Goal: Use online tool/utility: Utilize a website feature to perform a specific function

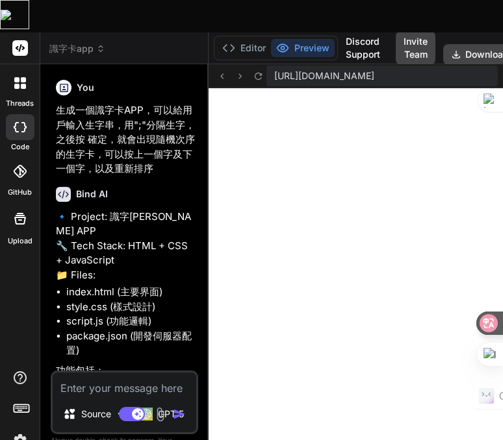
type textarea "x"
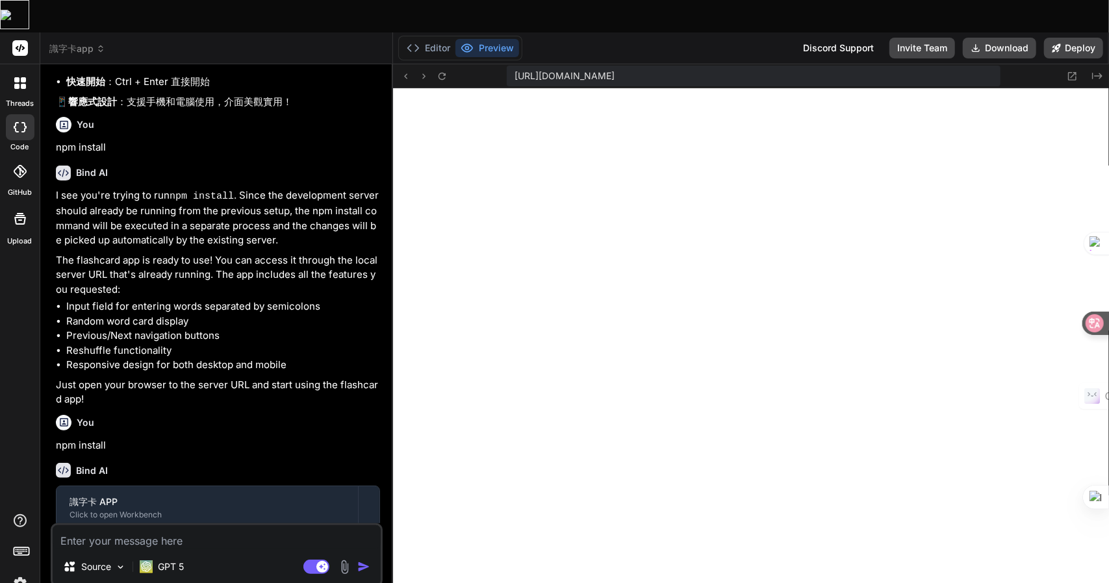
scroll to position [959, 0]
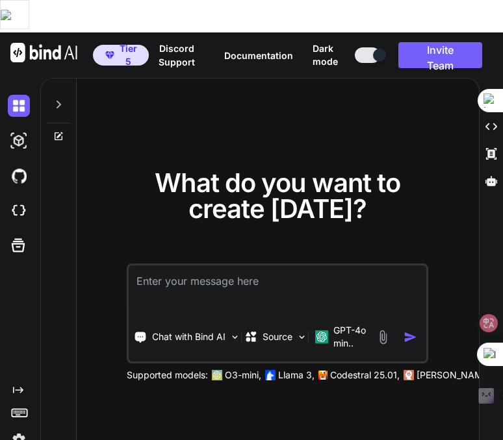
type textarea "x"
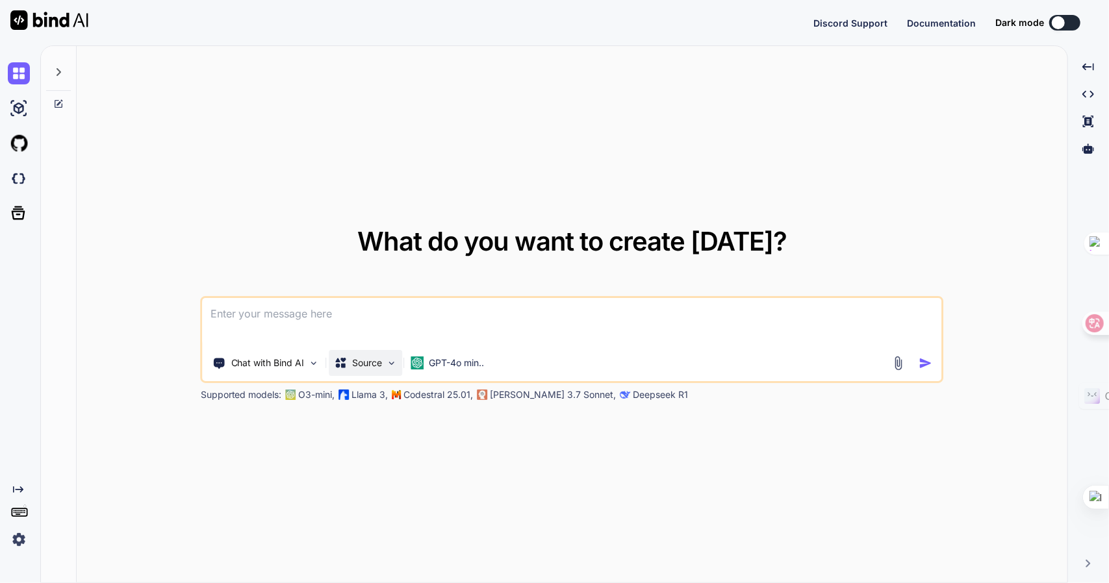
click at [383, 365] on div "Source" at bounding box center [365, 363] width 73 height 26
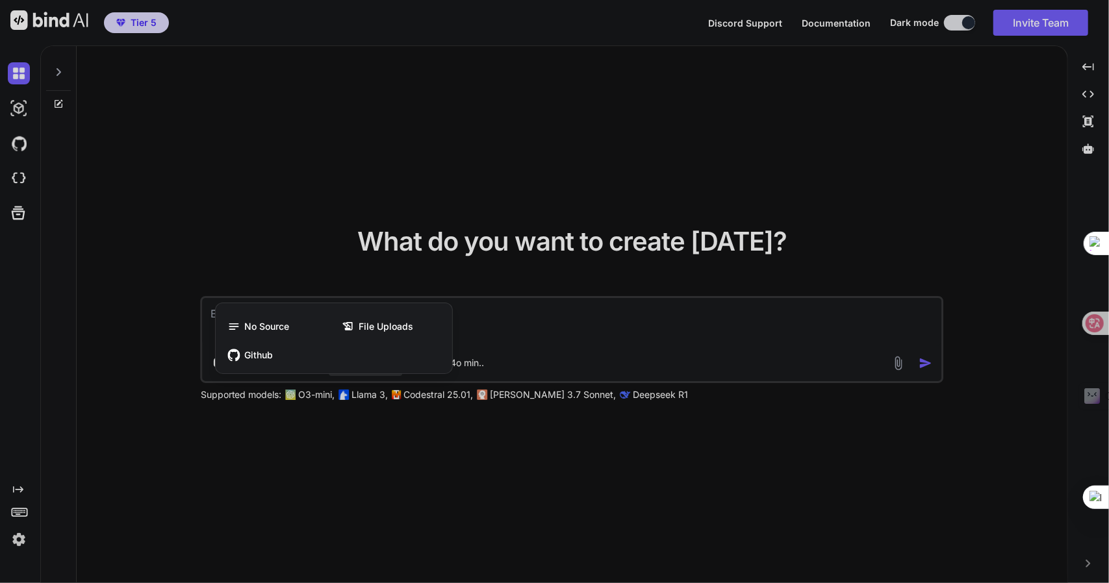
click at [553, 361] on div at bounding box center [554, 291] width 1109 height 583
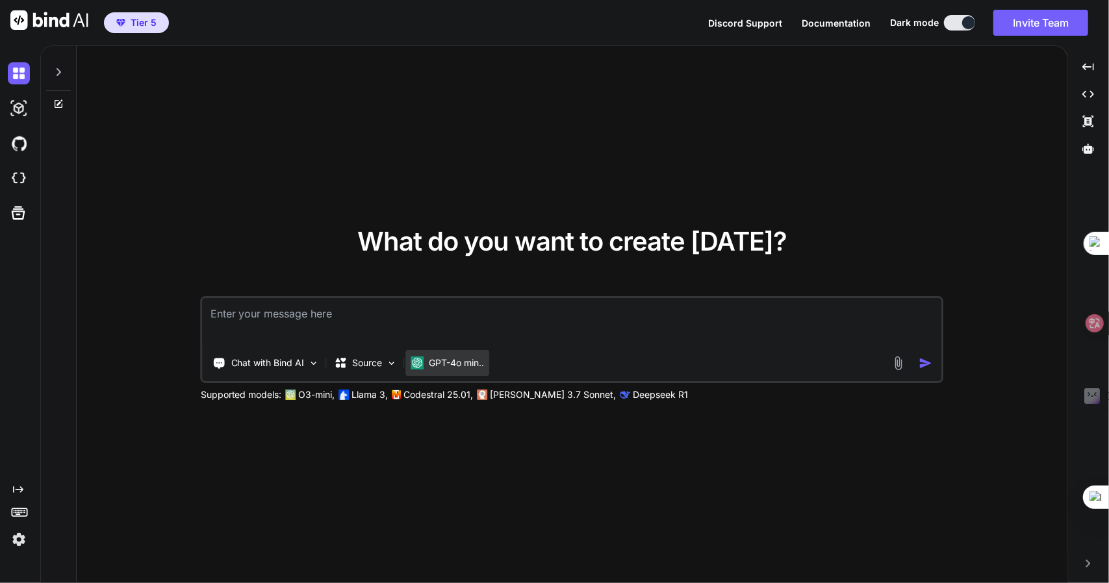
click at [464, 360] on p "GPT-4o min.." at bounding box center [456, 363] width 55 height 13
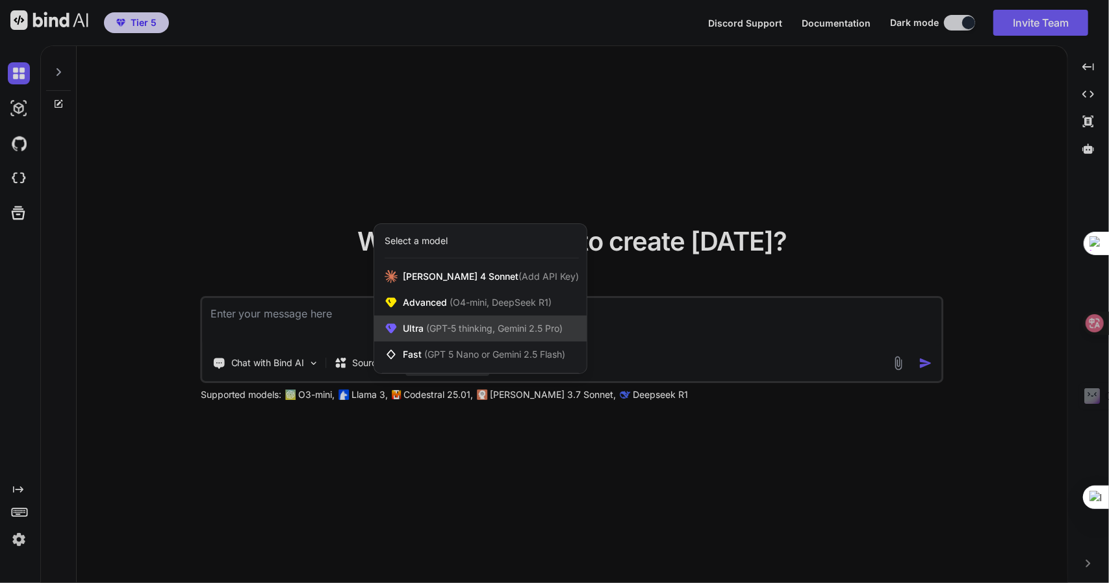
click at [534, 333] on span "(GPT-5 thinking, Gemini 2.5 Pro)" at bounding box center [492, 328] width 139 height 11
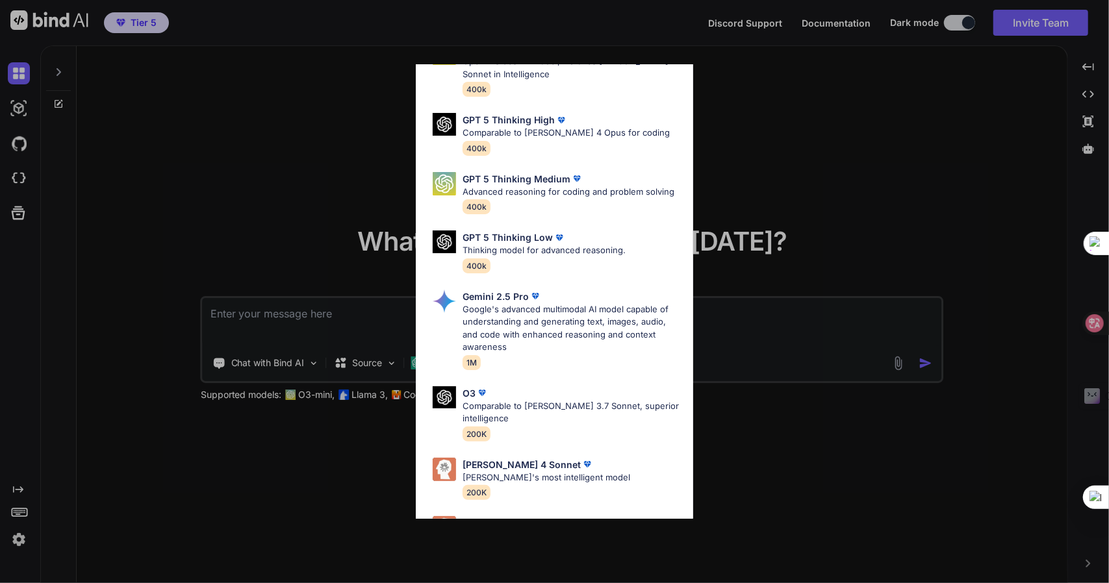
scroll to position [131, 0]
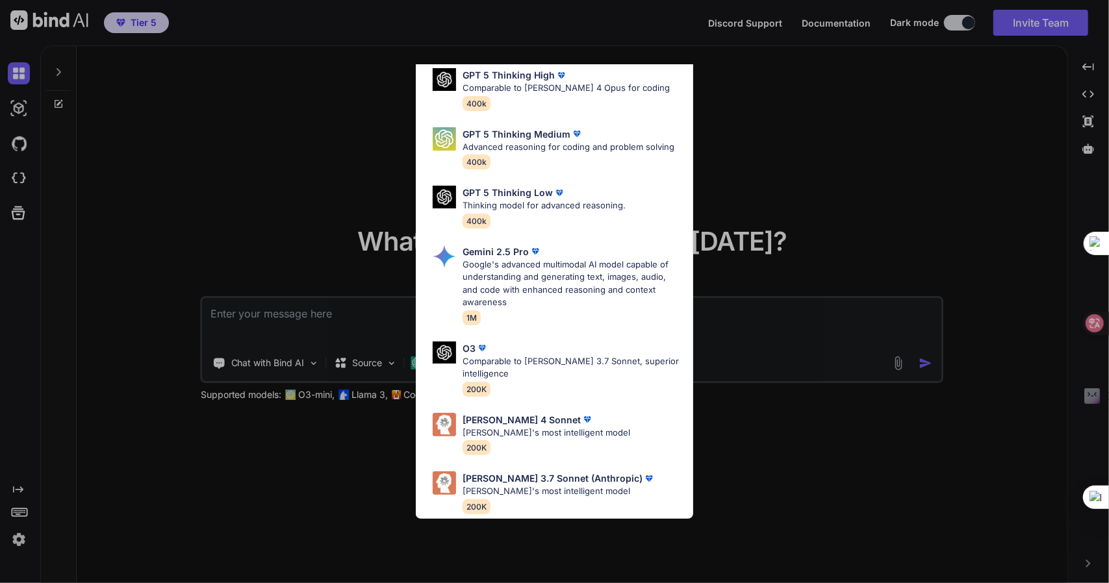
click at [739, 367] on div "Ultra Models GPT 5 OpenAI's best AI model, matches Claude 4 Sonnet in Intellige…" at bounding box center [554, 291] width 1109 height 583
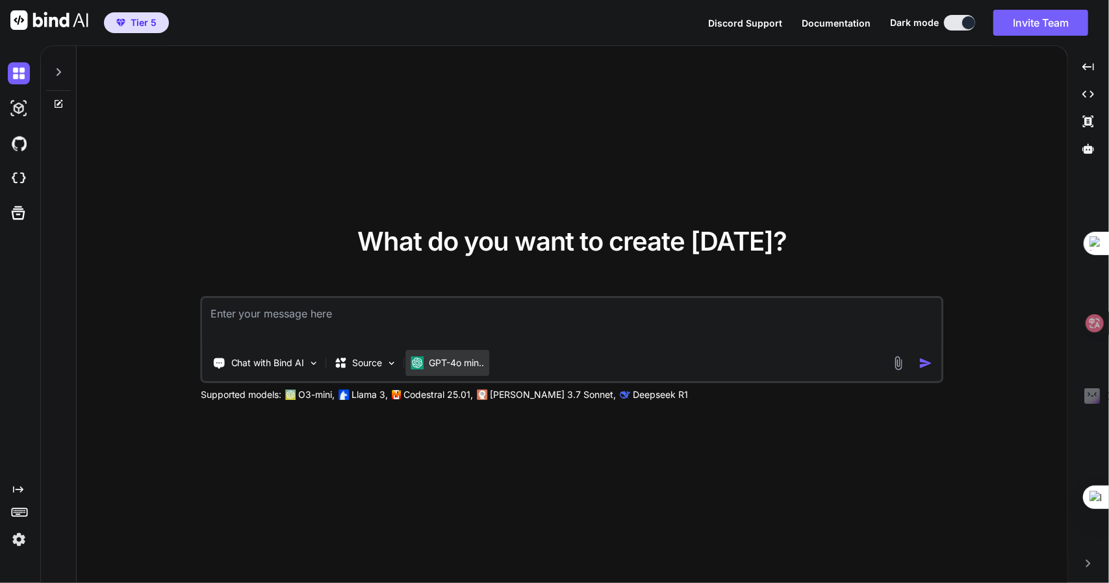
click at [449, 362] on p "GPT-4o min.." at bounding box center [456, 363] width 55 height 13
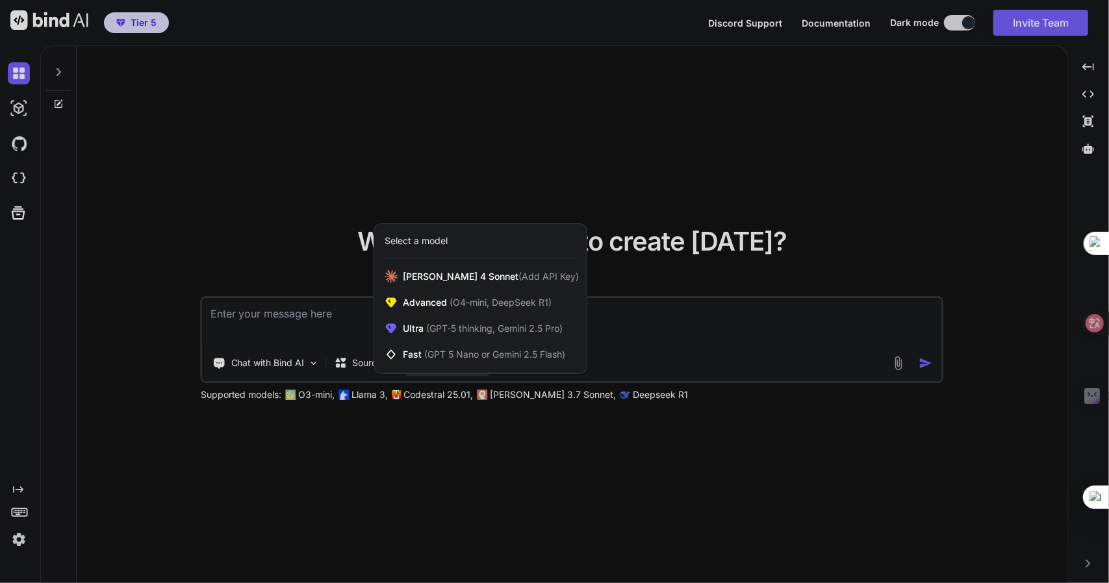
click at [675, 384] on div at bounding box center [554, 291] width 1109 height 583
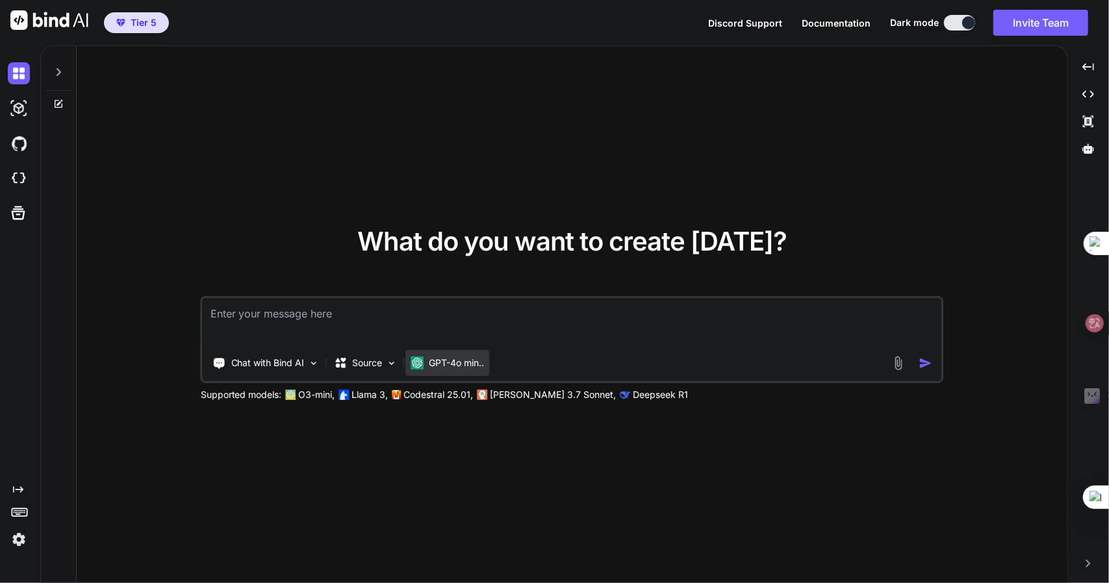
click at [461, 373] on div "GPT-4o min.." at bounding box center [448, 363] width 84 height 26
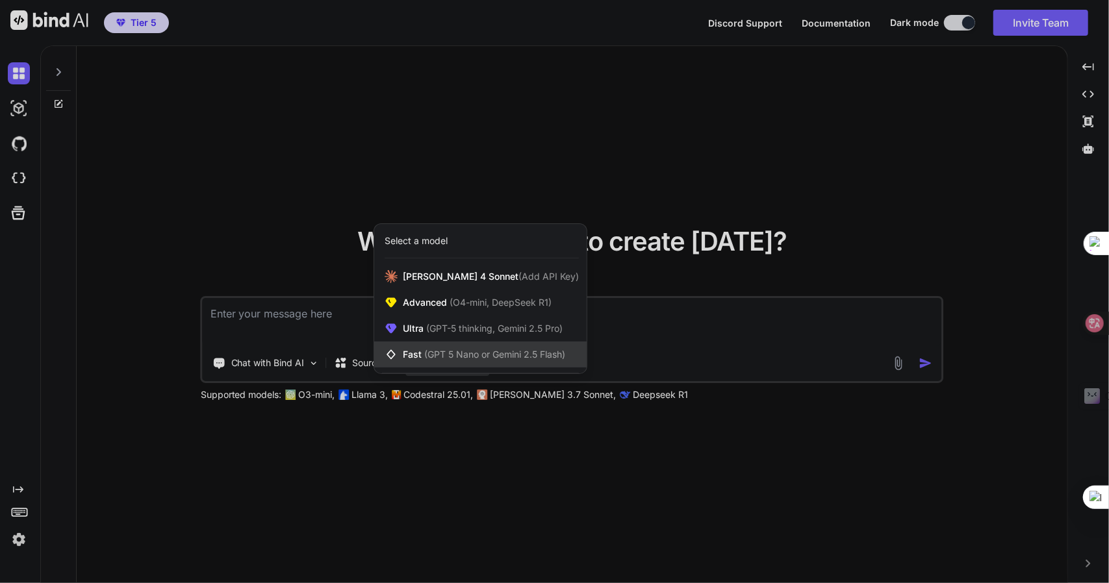
click at [488, 356] on span "(GPT 5 Nano or Gemini 2.5 Flash)" at bounding box center [494, 354] width 141 height 11
type textarea "x"
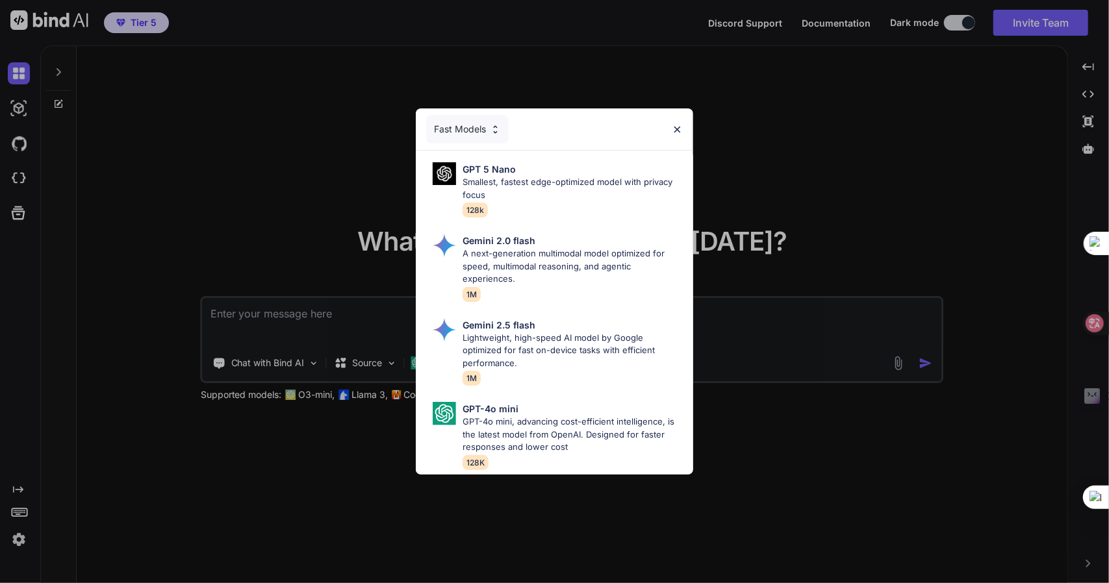
click at [750, 355] on div "Fast Models GPT 5 Nano Smallest, fastest edge-optimized model with privacy focu…" at bounding box center [554, 291] width 1109 height 583
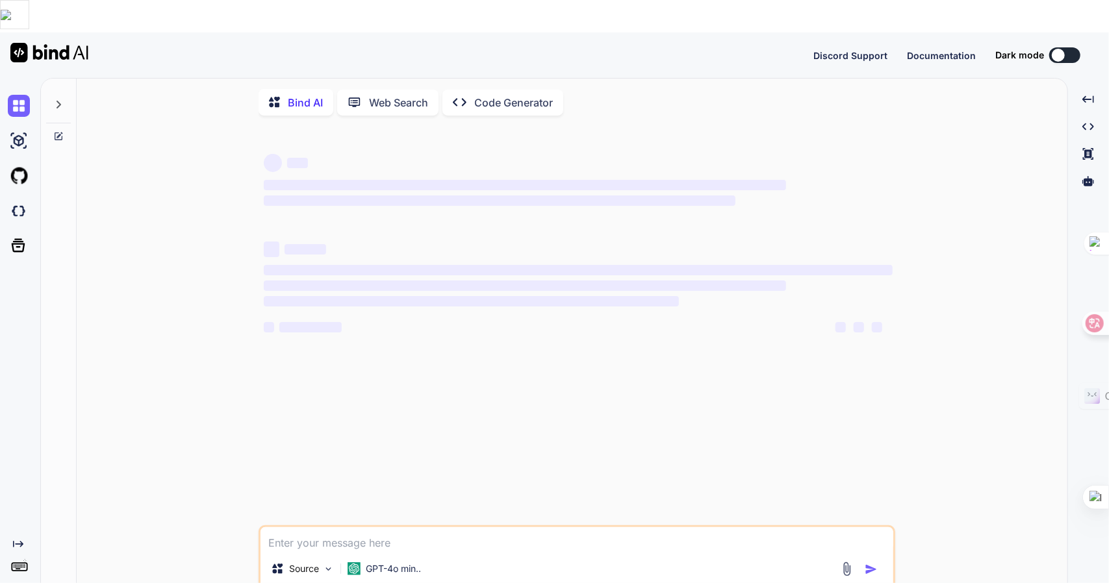
type textarea "x"
